Goal: Task Accomplishment & Management: Complete application form

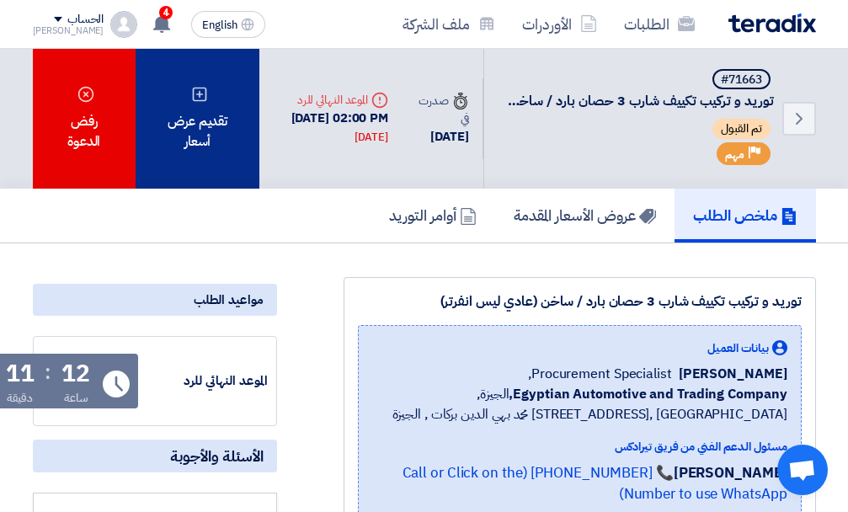
click at [174, 125] on div "تقديم عرض أسعار" at bounding box center [198, 119] width 125 height 140
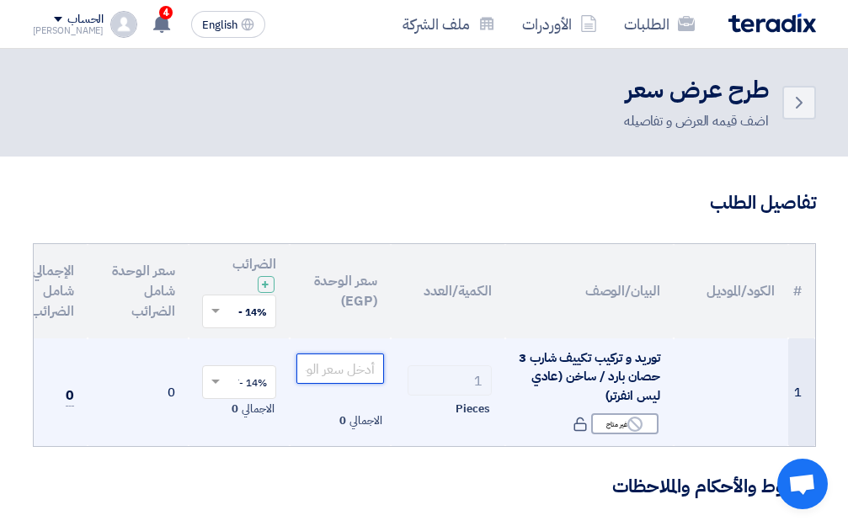
click at [342, 369] on input "number" at bounding box center [340, 369] width 88 height 30
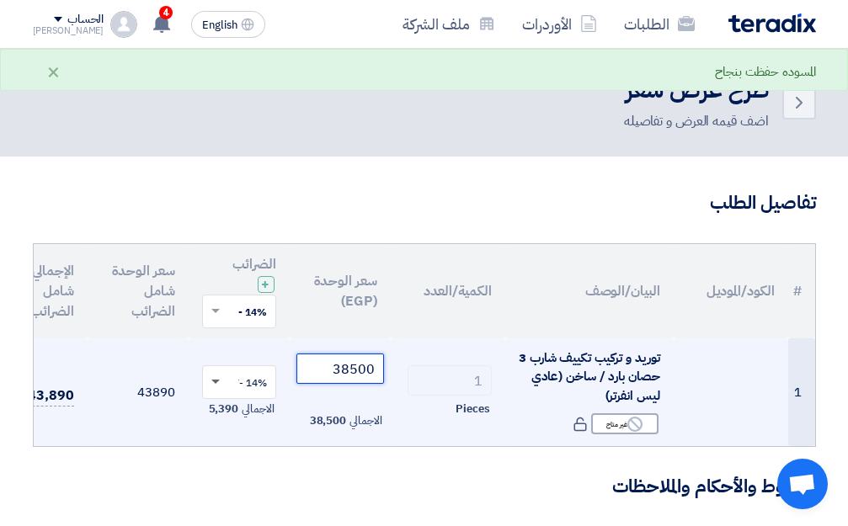
type input "38500"
click at [218, 382] on span at bounding box center [215, 383] width 8 height 6
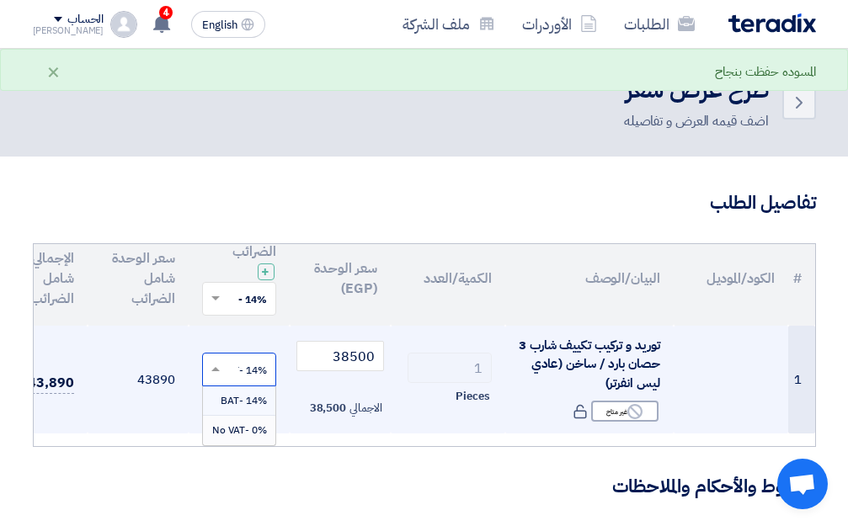
click at [251, 417] on div "0% -No VAT" at bounding box center [239, 430] width 72 height 29
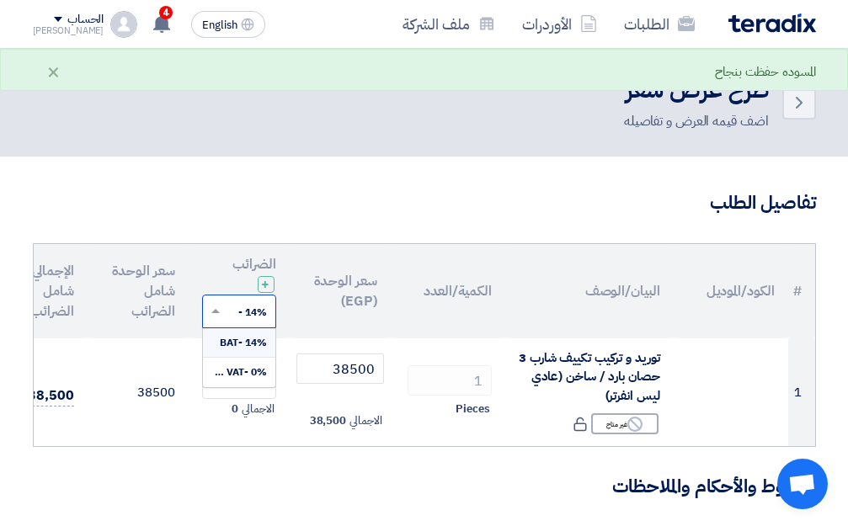
click at [228, 312] on input "text" at bounding box center [248, 313] width 40 height 28
click at [241, 371] on span "0% -No VAT" at bounding box center [239, 372] width 56 height 15
click at [288, 336] on th "الضرائب + 'Select taxes... 0% -No VAT ×" at bounding box center [239, 291] width 101 height 94
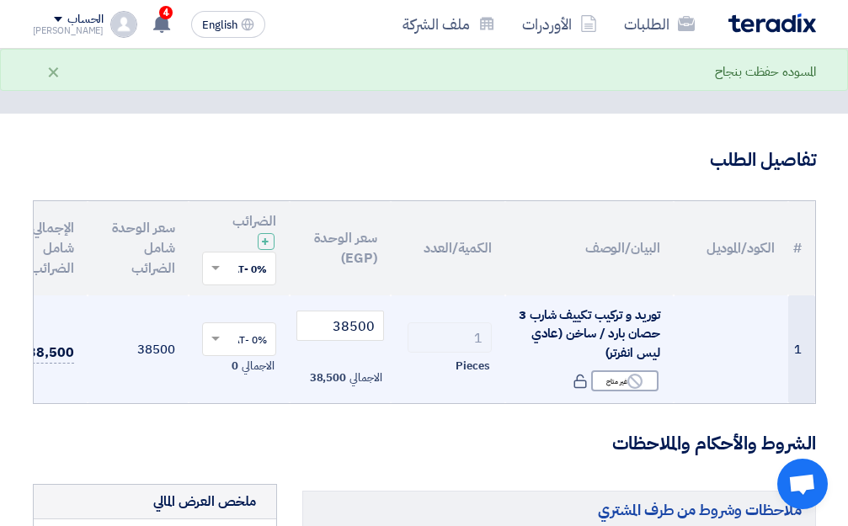
scroll to position [168, 0]
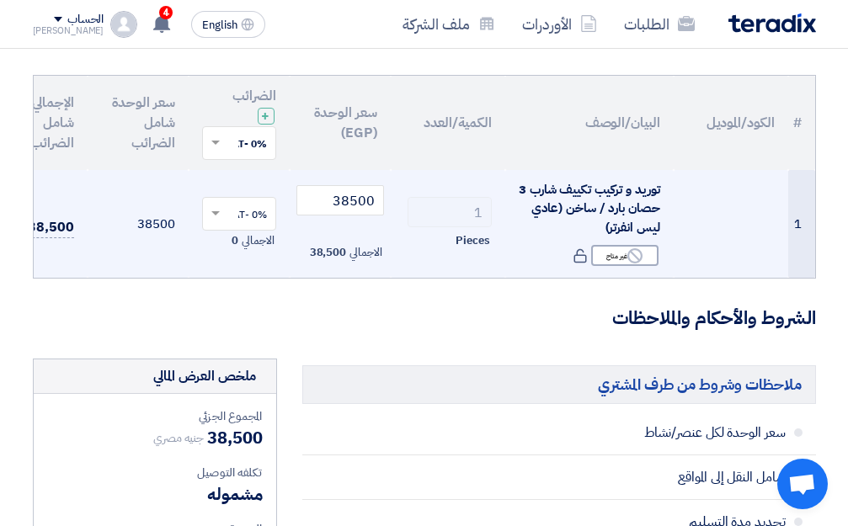
click at [475, 211] on input "1" at bounding box center [450, 212] width 84 height 30
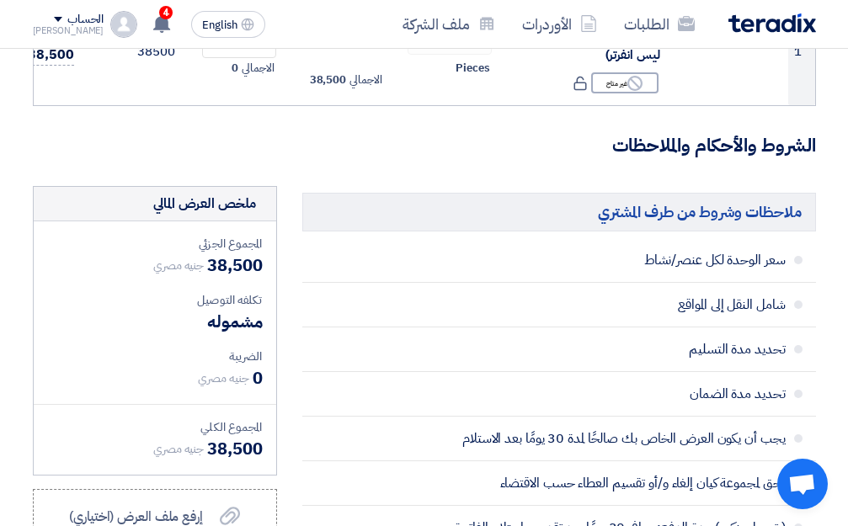
scroll to position [337, 0]
